Goal: Use online tool/utility

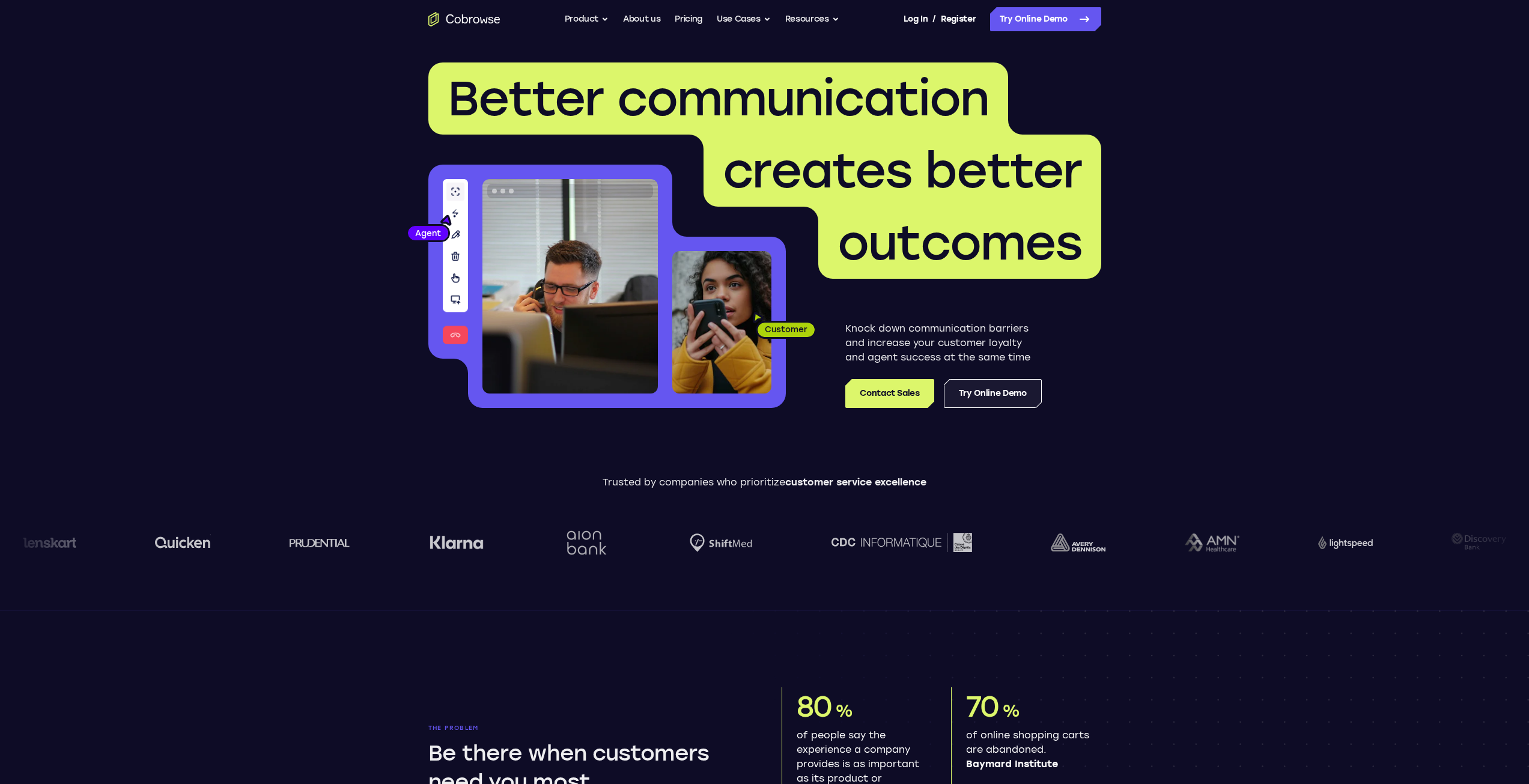
click at [1007, 395] on link "Try Online Demo" at bounding box center [993, 393] width 98 height 29
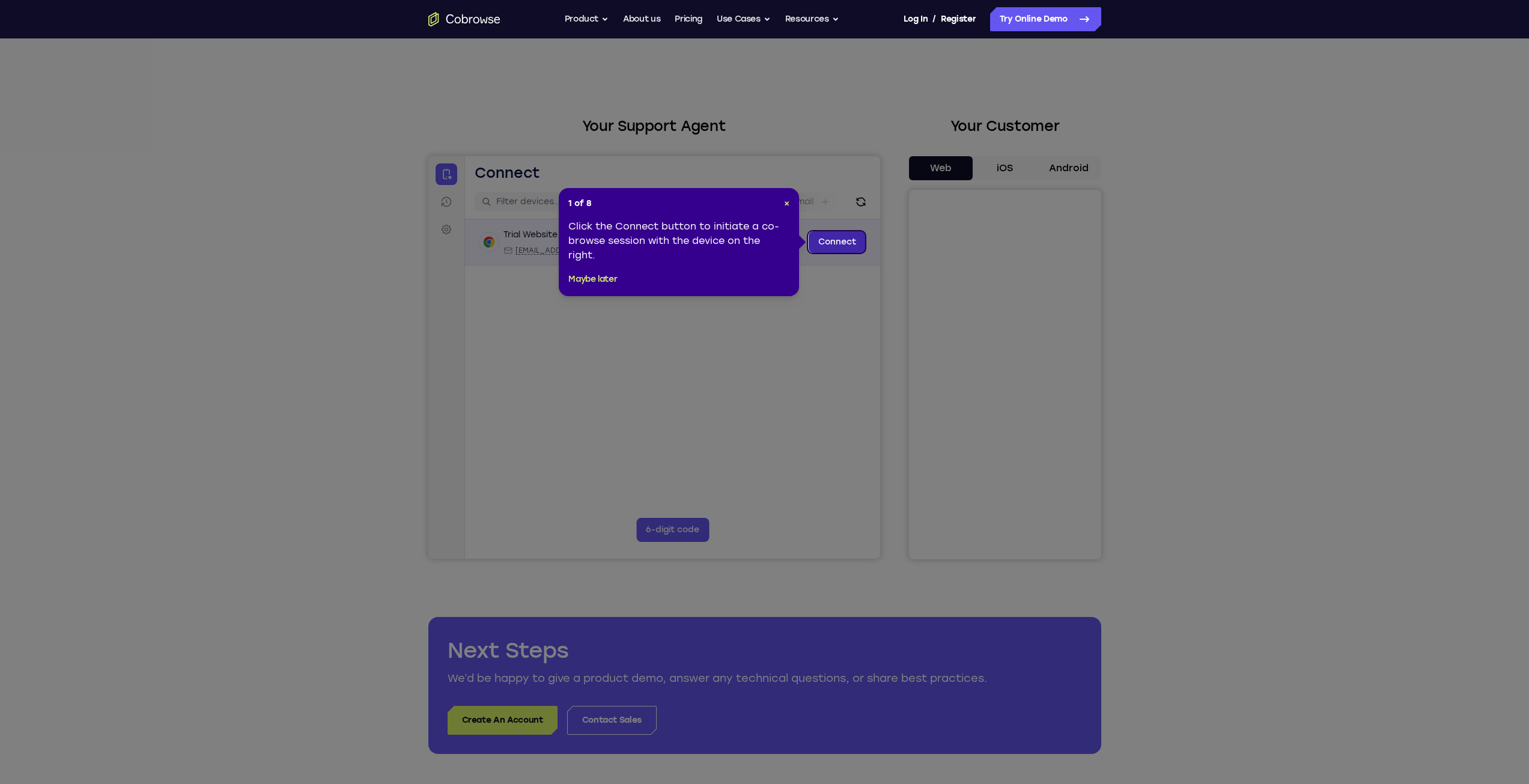
click at [831, 242] on link "Connect" at bounding box center [837, 242] width 57 height 21
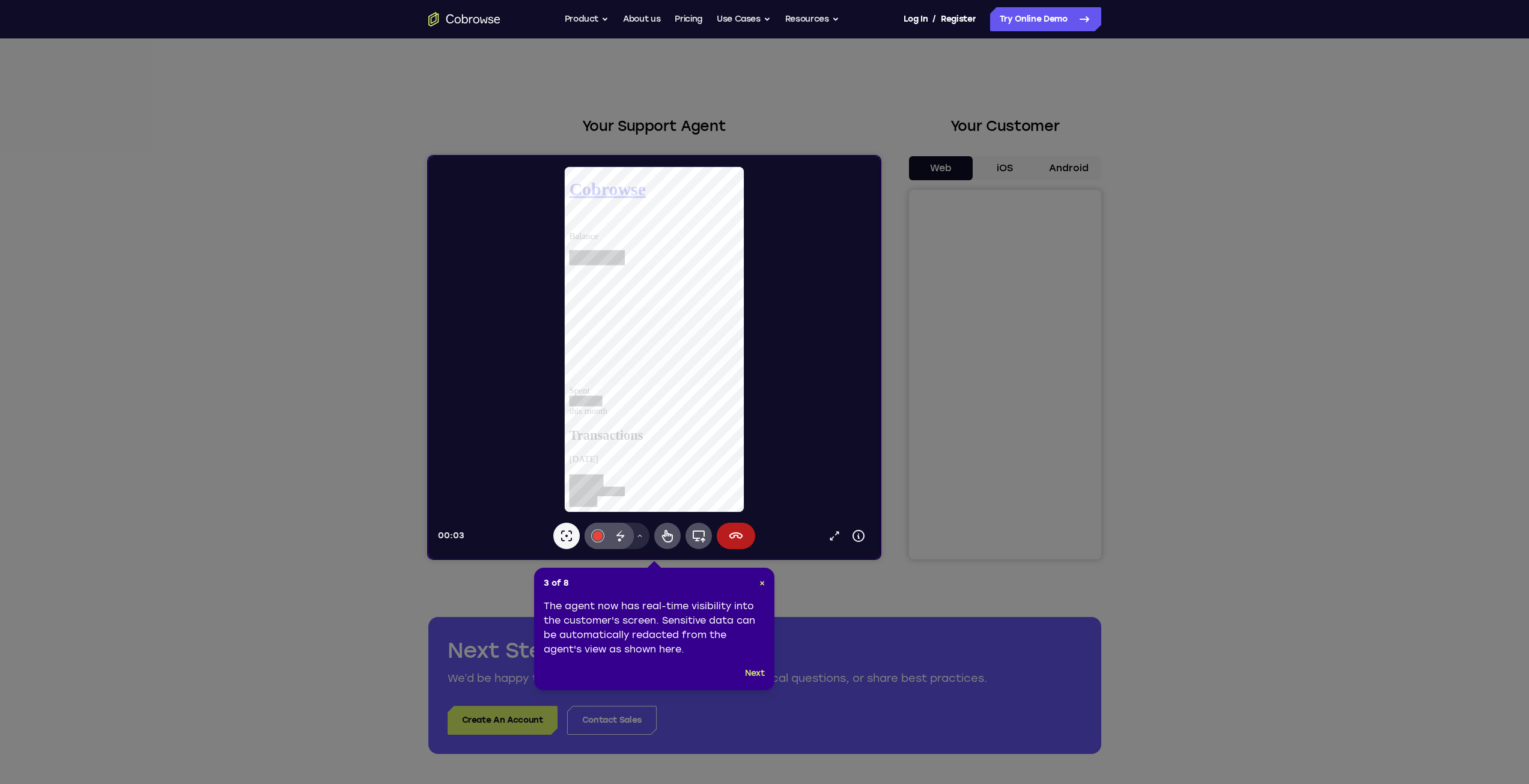
click at [744, 443] on div at bounding box center [658, 339] width 442 height 347
click at [744, 450] on div at bounding box center [658, 339] width 442 height 347
click at [658, 537] on button "Remote control" at bounding box center [667, 535] width 26 height 26
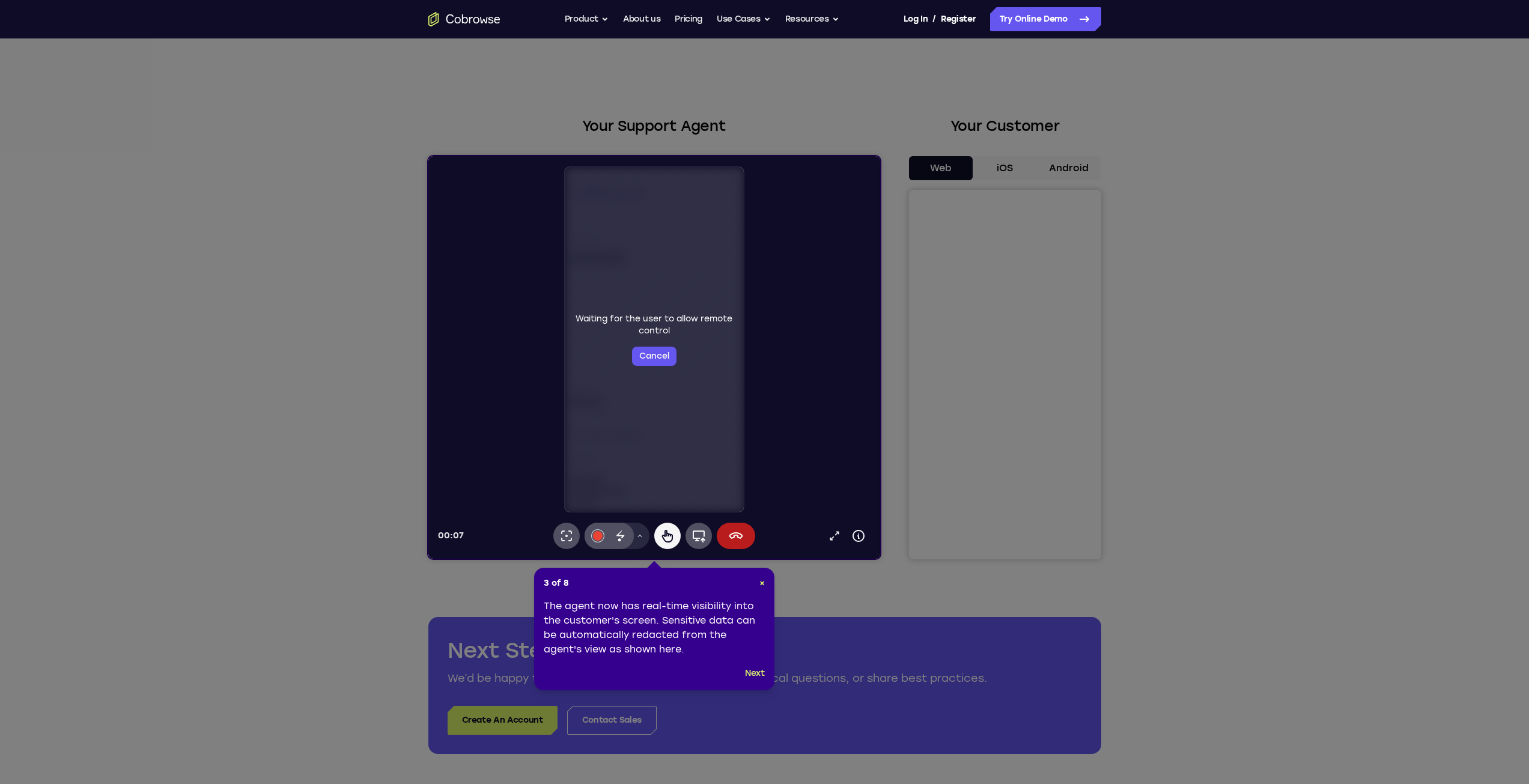
click at [1075, 403] on icon at bounding box center [769, 392] width 1538 height 784
click at [747, 676] on button "Next" at bounding box center [755, 673] width 20 height 14
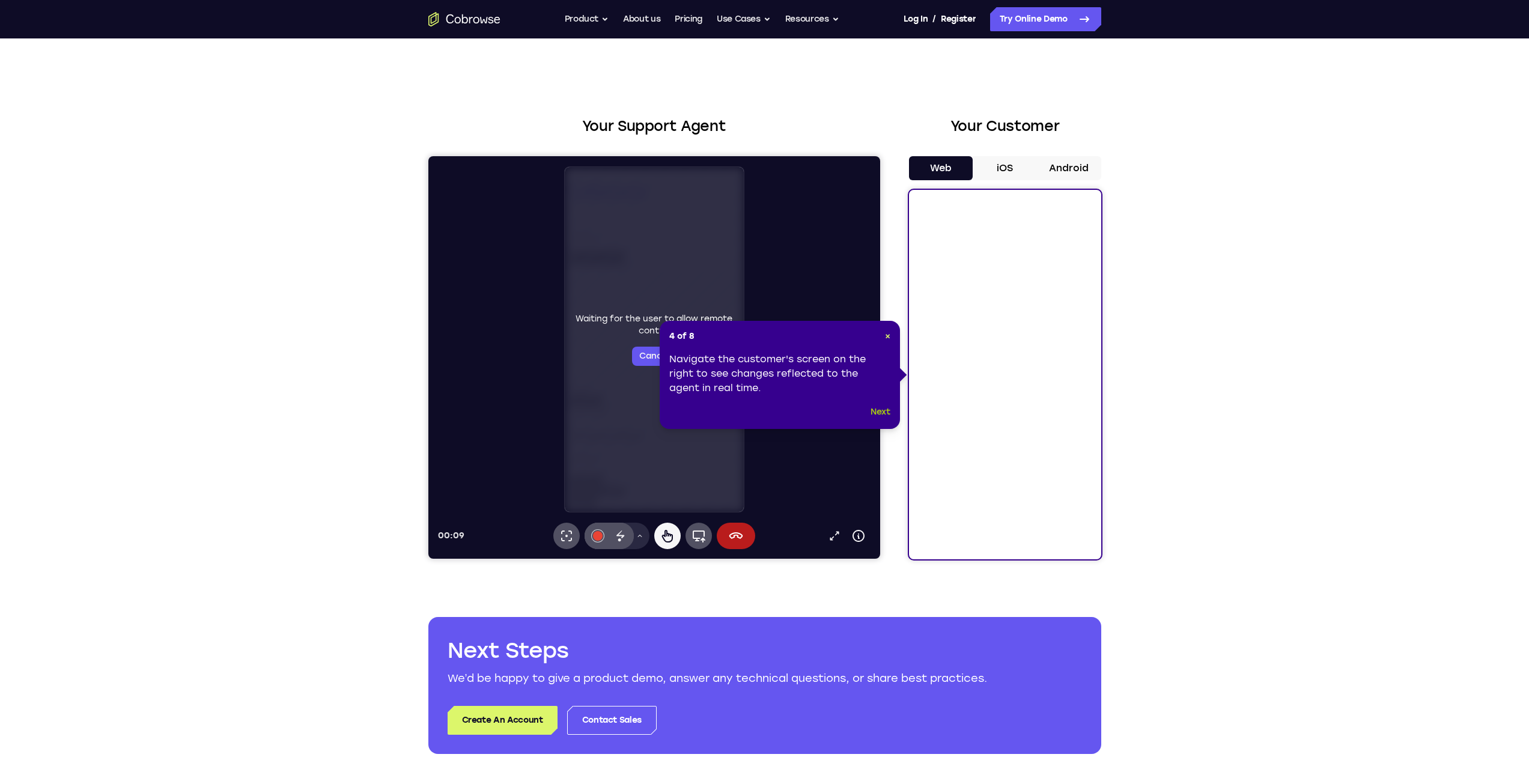
click at [886, 418] on button "Next" at bounding box center [881, 412] width 20 height 14
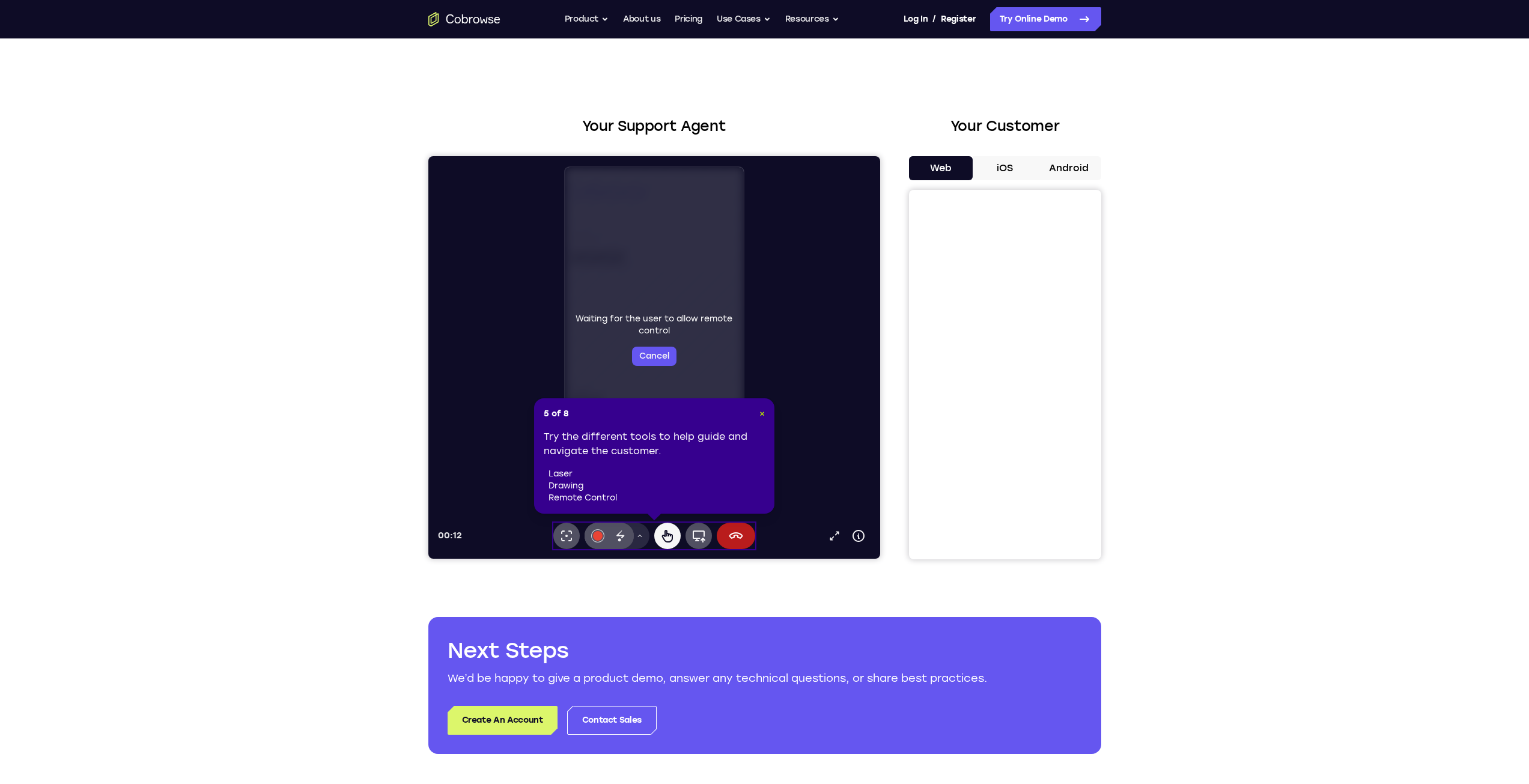
click at [763, 414] on span "×" at bounding box center [763, 414] width 6 height 10
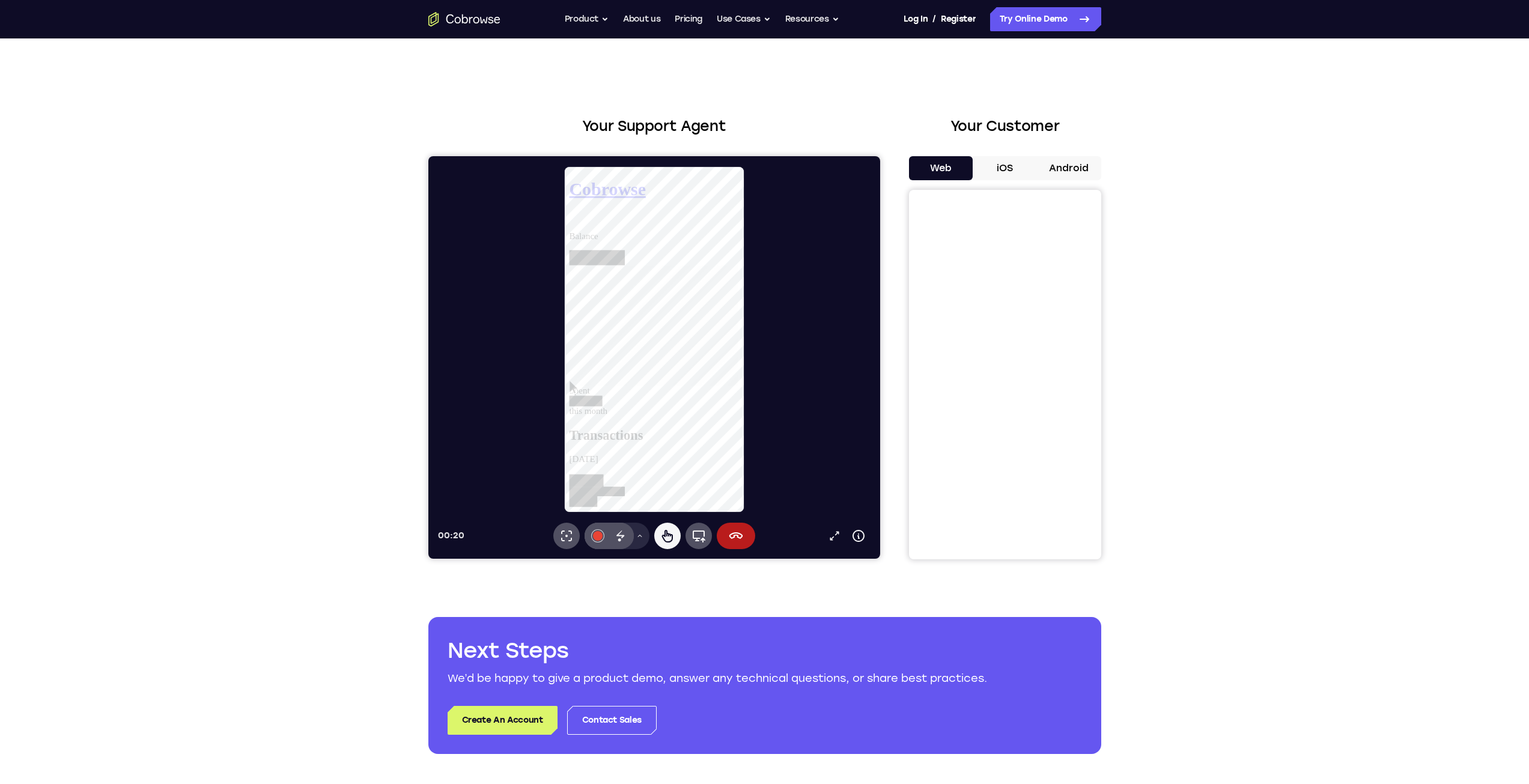
scroll to position [465, 0]
